Goal: Information Seeking & Learning: Learn about a topic

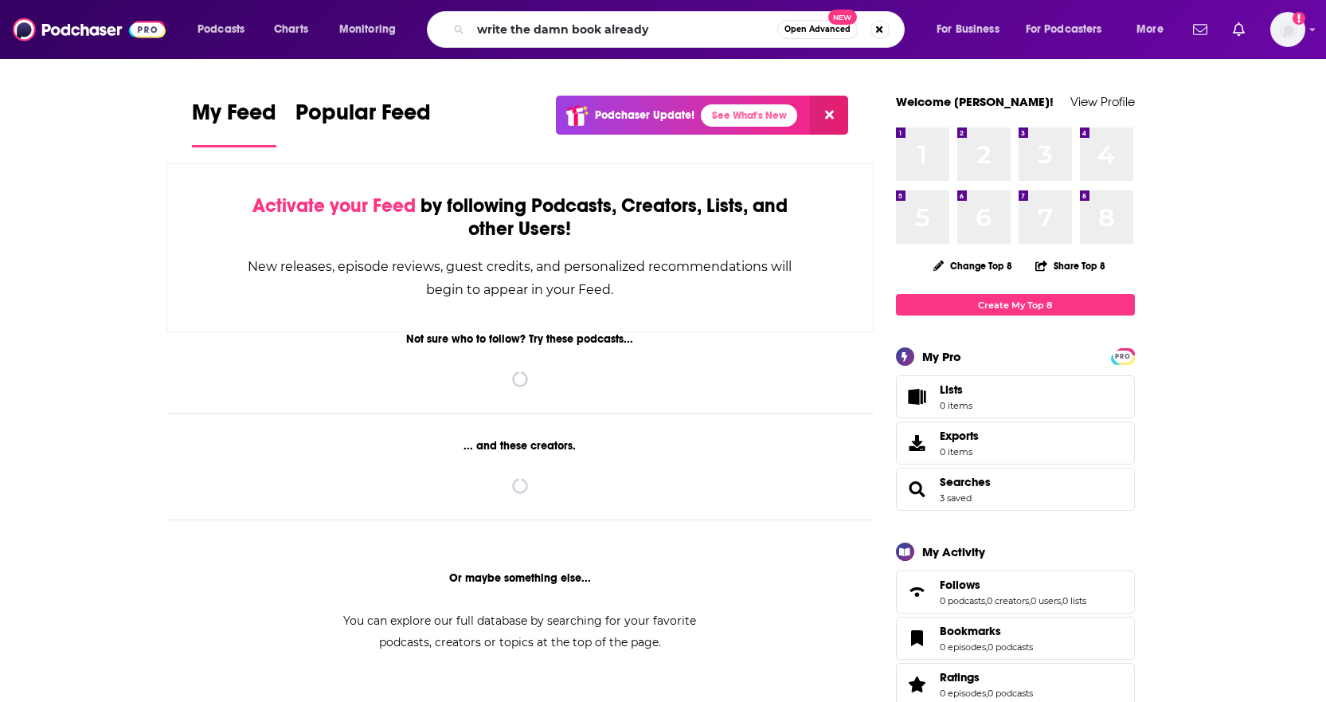
type input "write the damn book already"
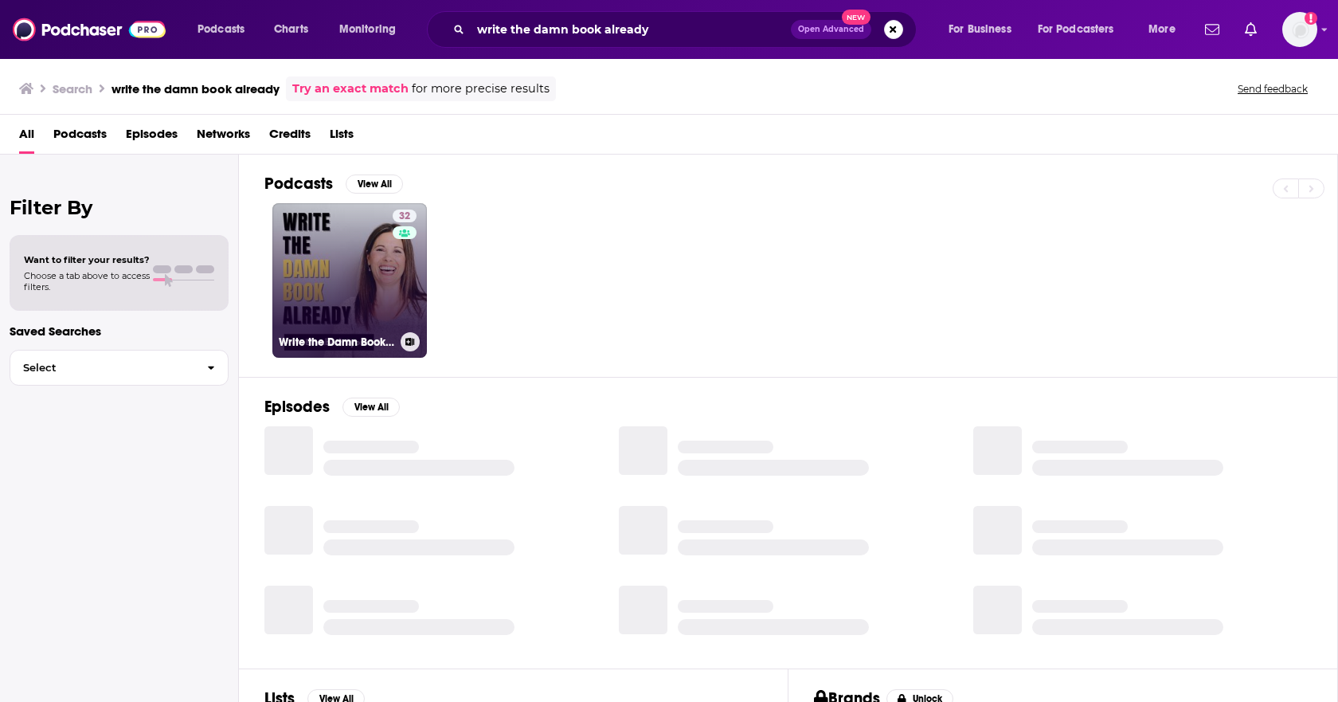
click at [346, 244] on link "32 Write the Damn Book Already" at bounding box center [349, 280] width 155 height 155
